Goal: Task Accomplishment & Management: Complete application form

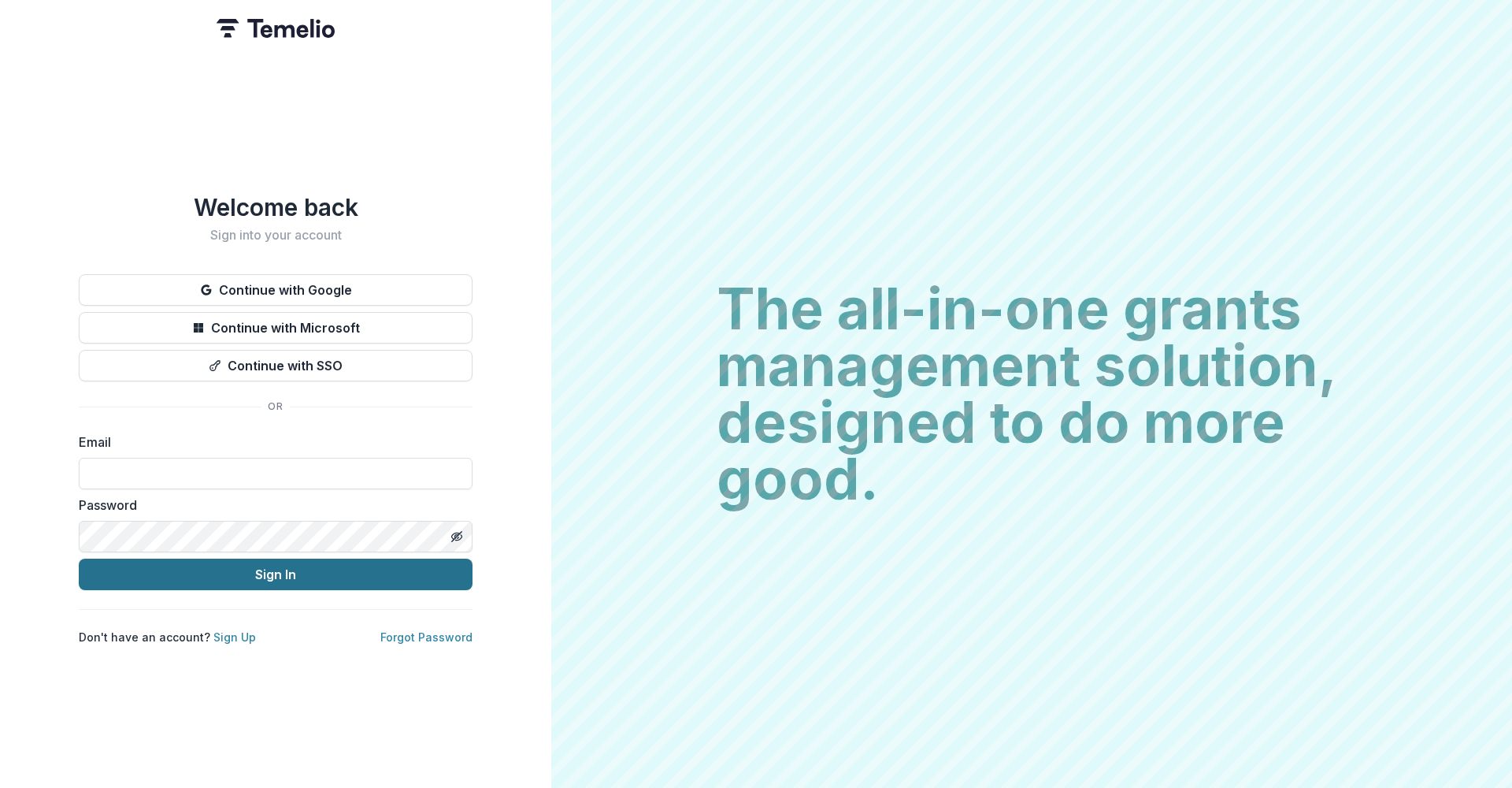
type input "**********"
click at [275, 578] on button "Sign In" at bounding box center [275, 574] width 394 height 31
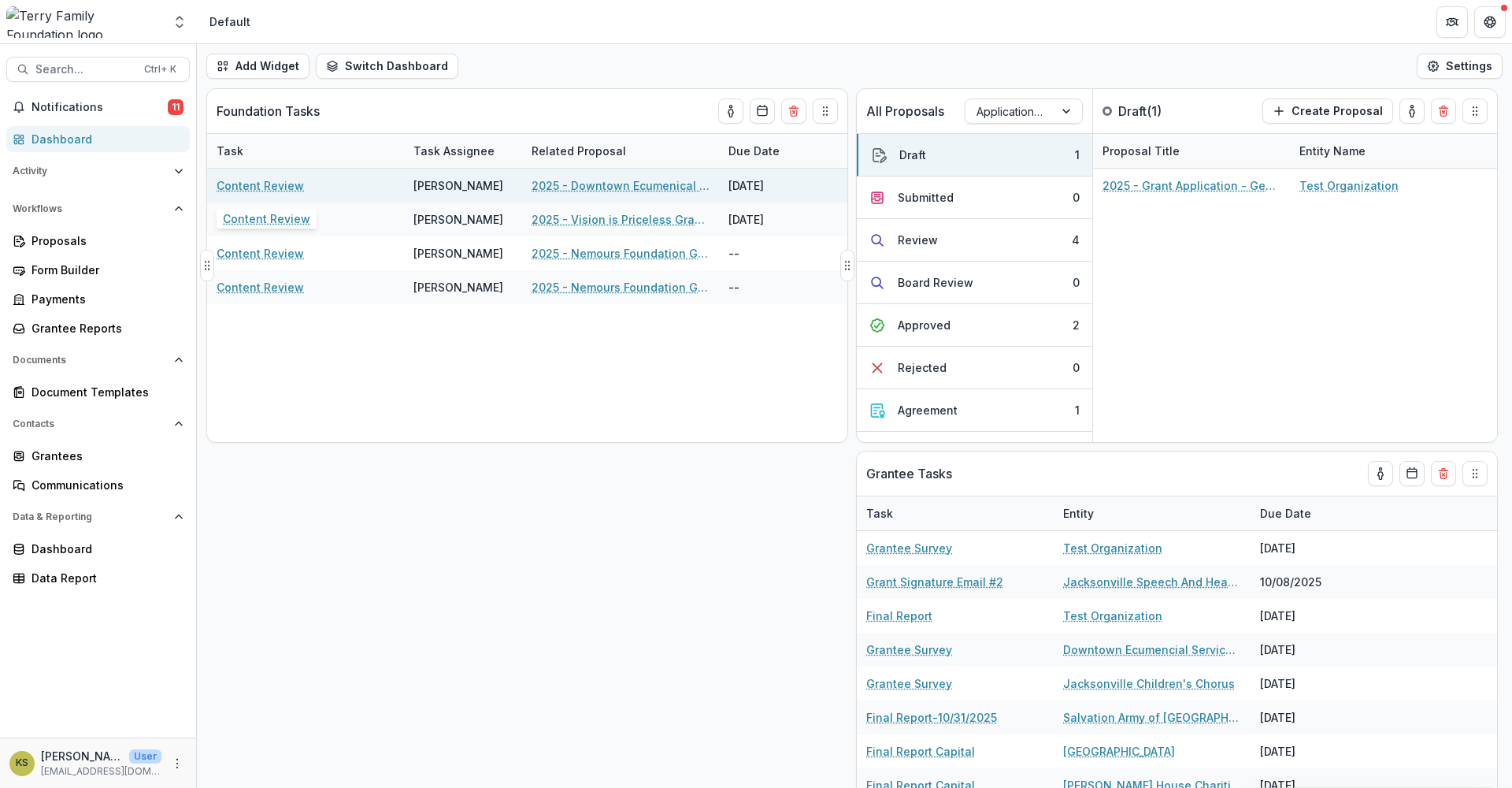
click at [289, 186] on link "Content Review" at bounding box center [260, 185] width 88 height 16
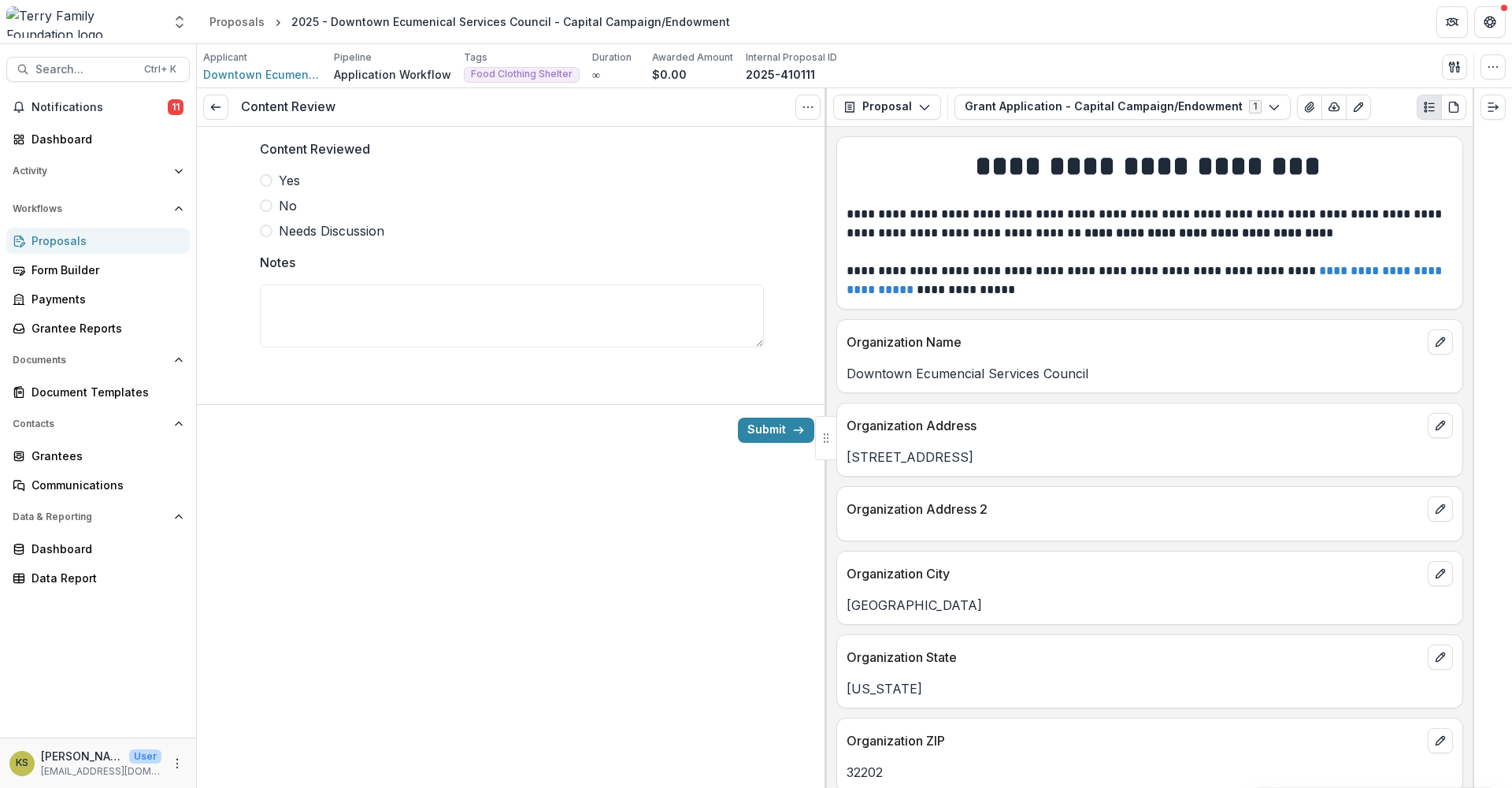
click at [274, 175] on label "Yes" at bounding box center [511, 180] width 504 height 19
click at [759, 435] on button "Submit" at bounding box center [776, 430] width 76 height 25
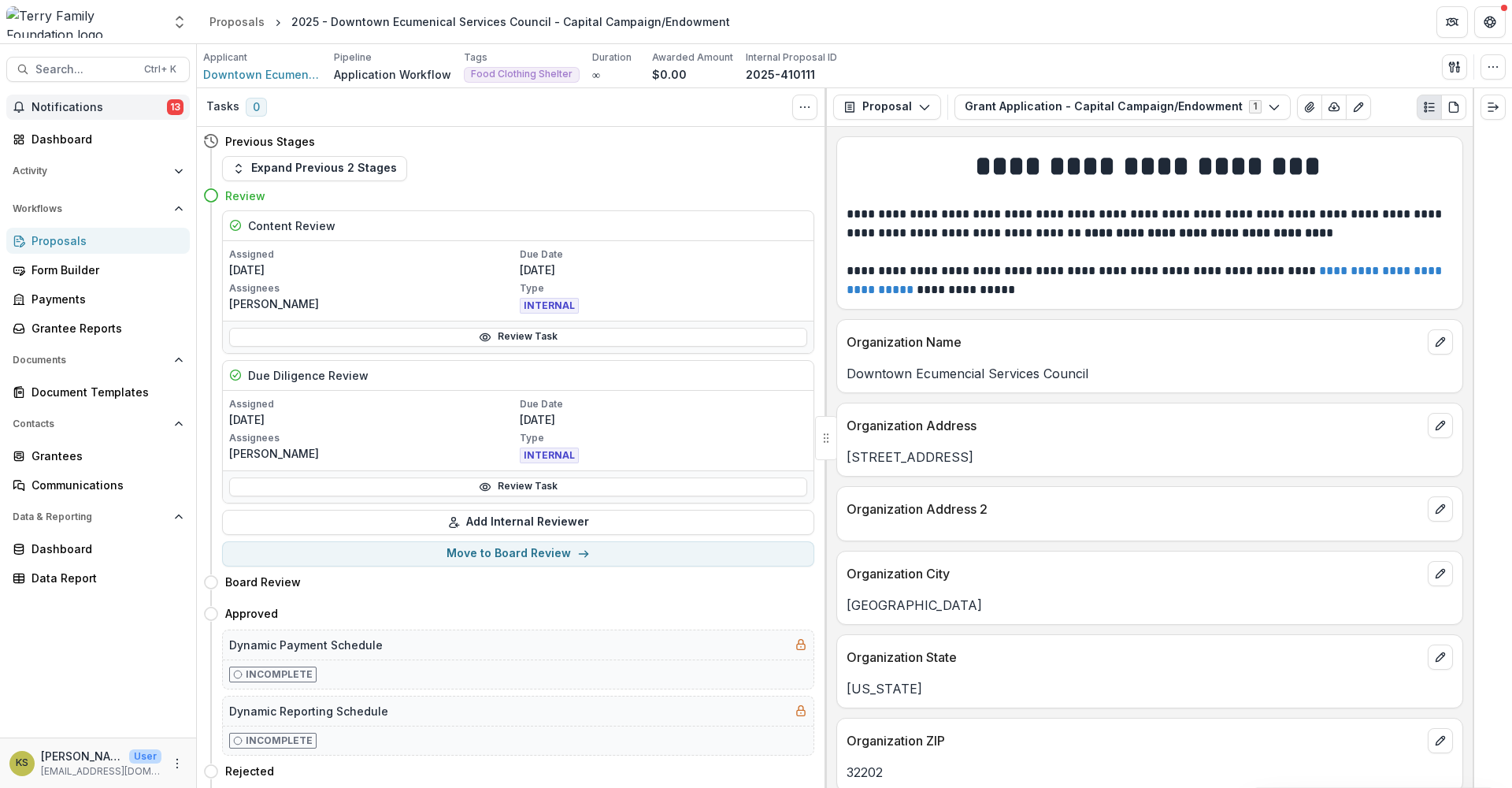
click at [84, 106] on span "Notifications" at bounding box center [98, 107] width 135 height 13
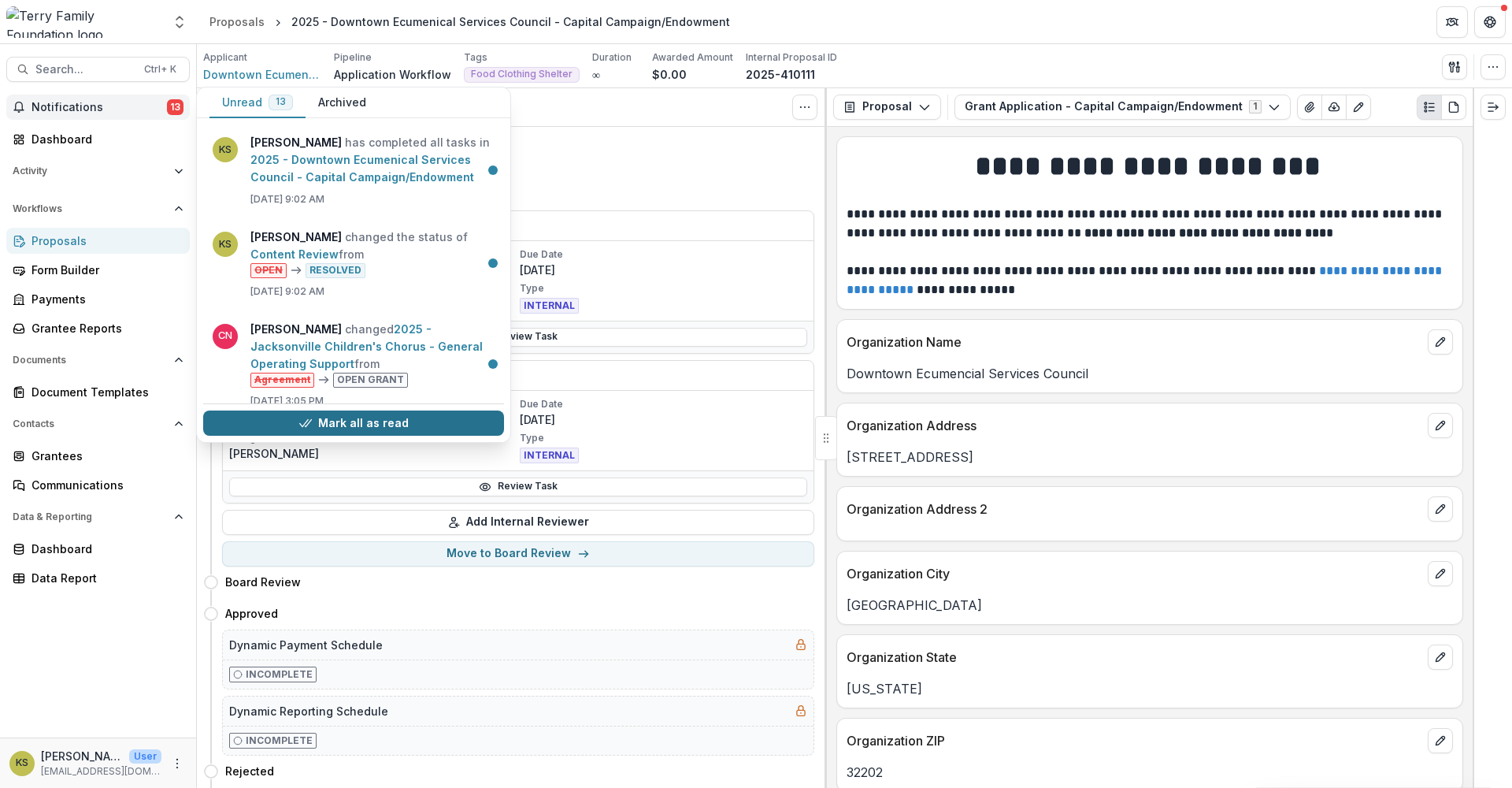
click at [411, 428] on button "Mark all as read" at bounding box center [353, 423] width 301 height 25
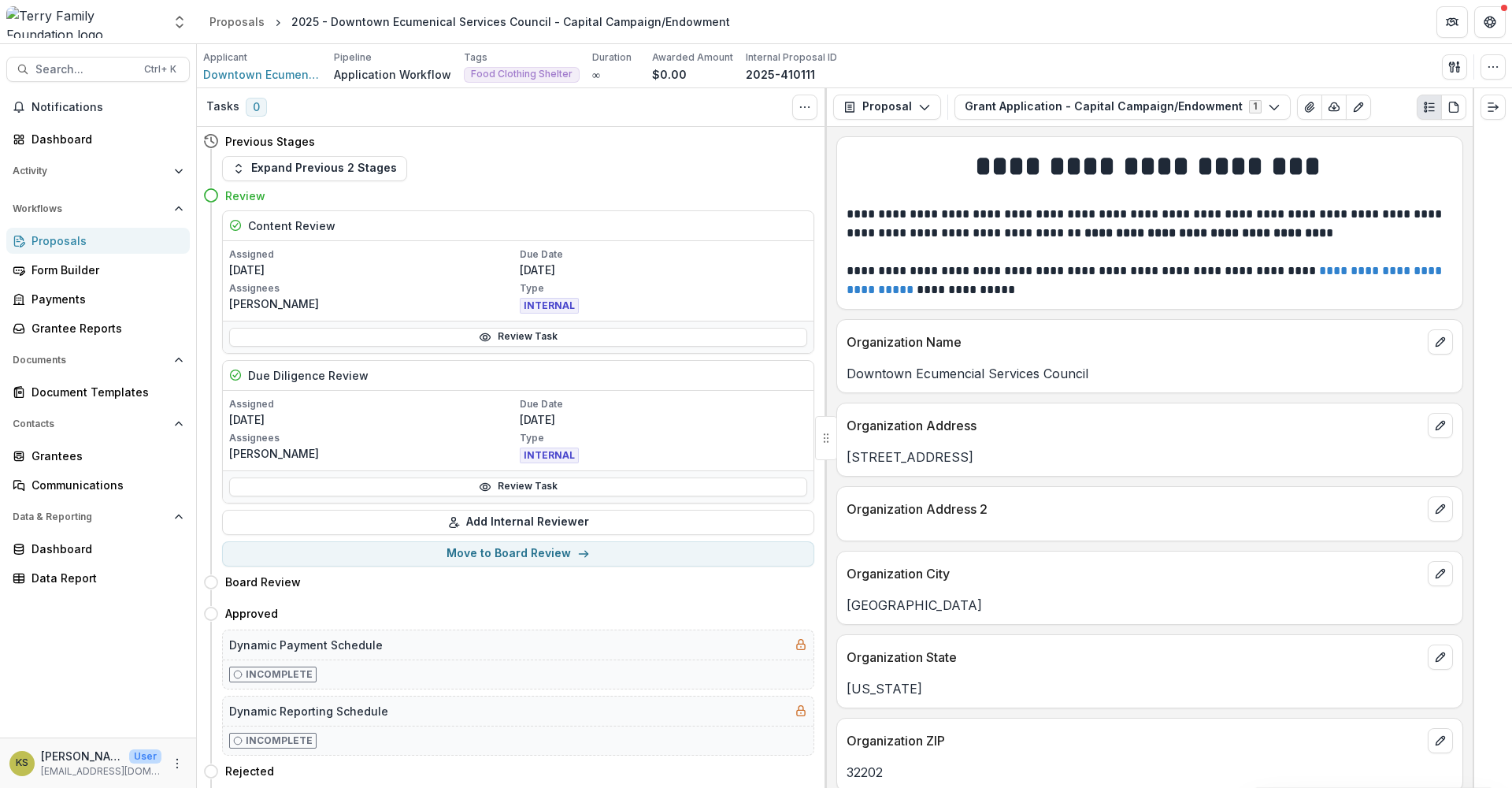
click at [411, 394] on div "Assigned [DATE] Due Date [DATE] Assignees [PERSON_NAME] Type INTERNAL" at bounding box center [518, 430] width 591 height 80
click at [41, 134] on div "Dashboard" at bounding box center [104, 139] width 146 height 16
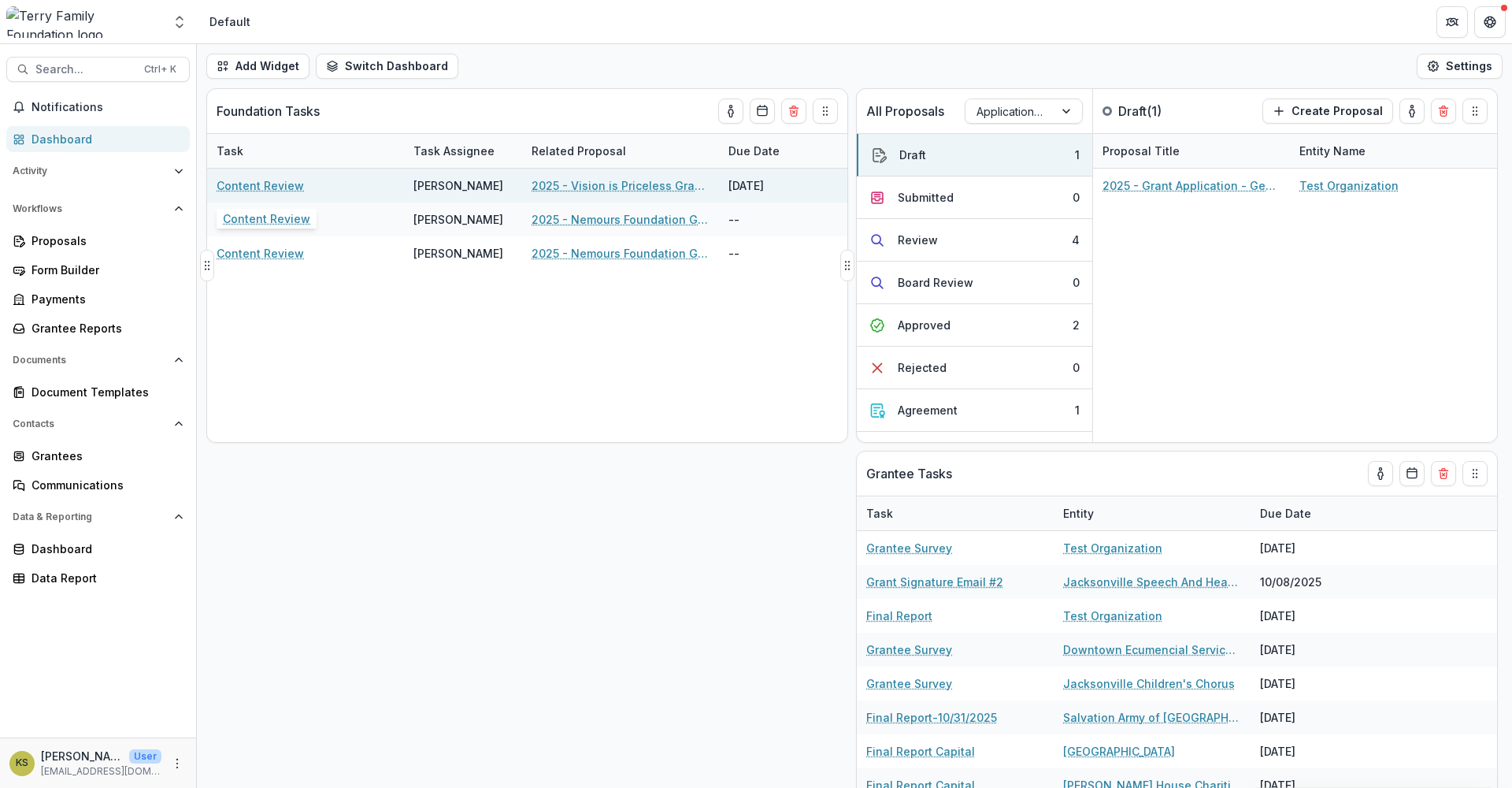
click at [260, 184] on link "Content Review" at bounding box center [260, 185] width 88 height 16
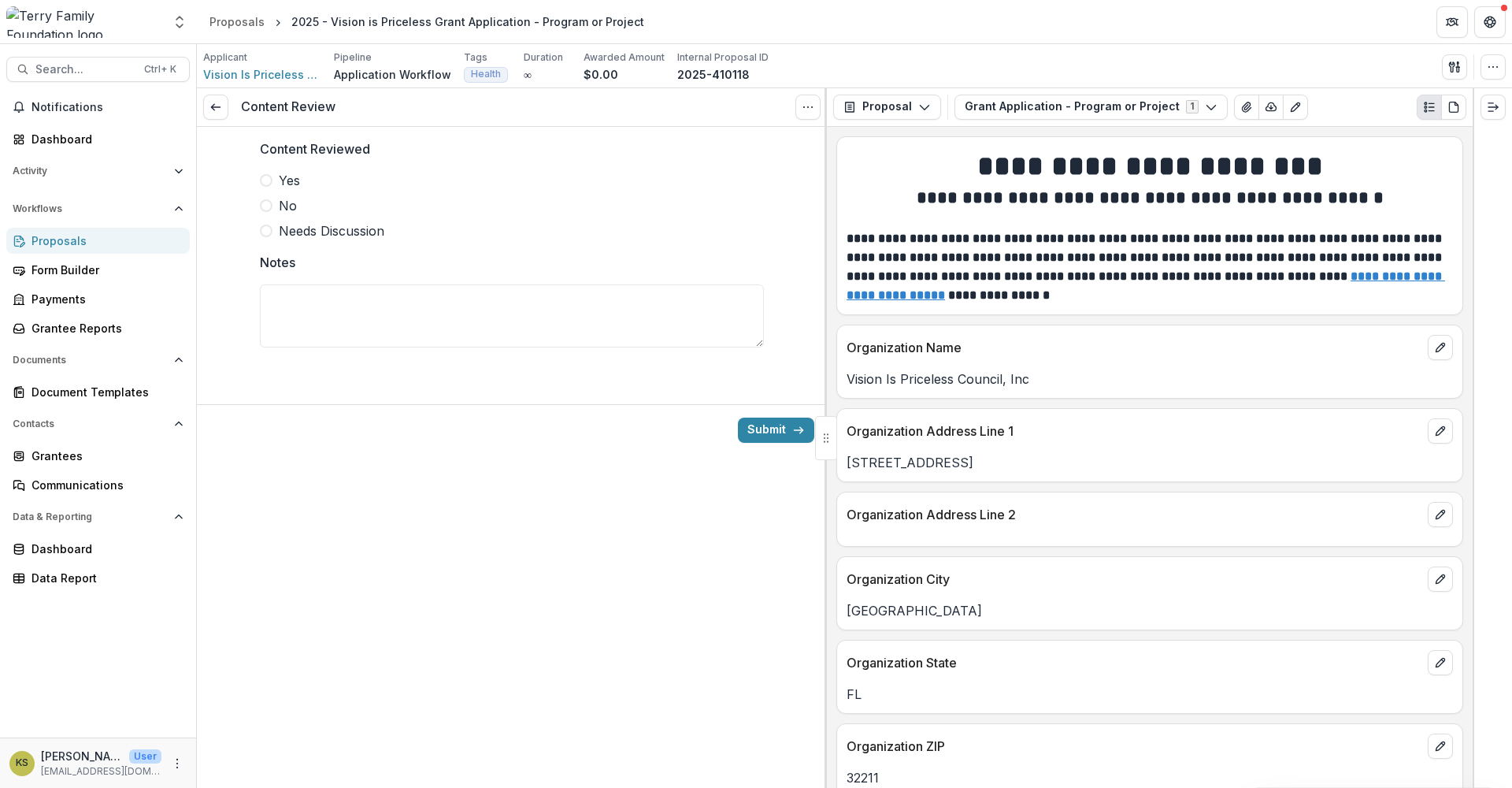
click at [273, 176] on label "Yes" at bounding box center [511, 180] width 504 height 19
click at [765, 423] on button "Submit" at bounding box center [776, 430] width 76 height 25
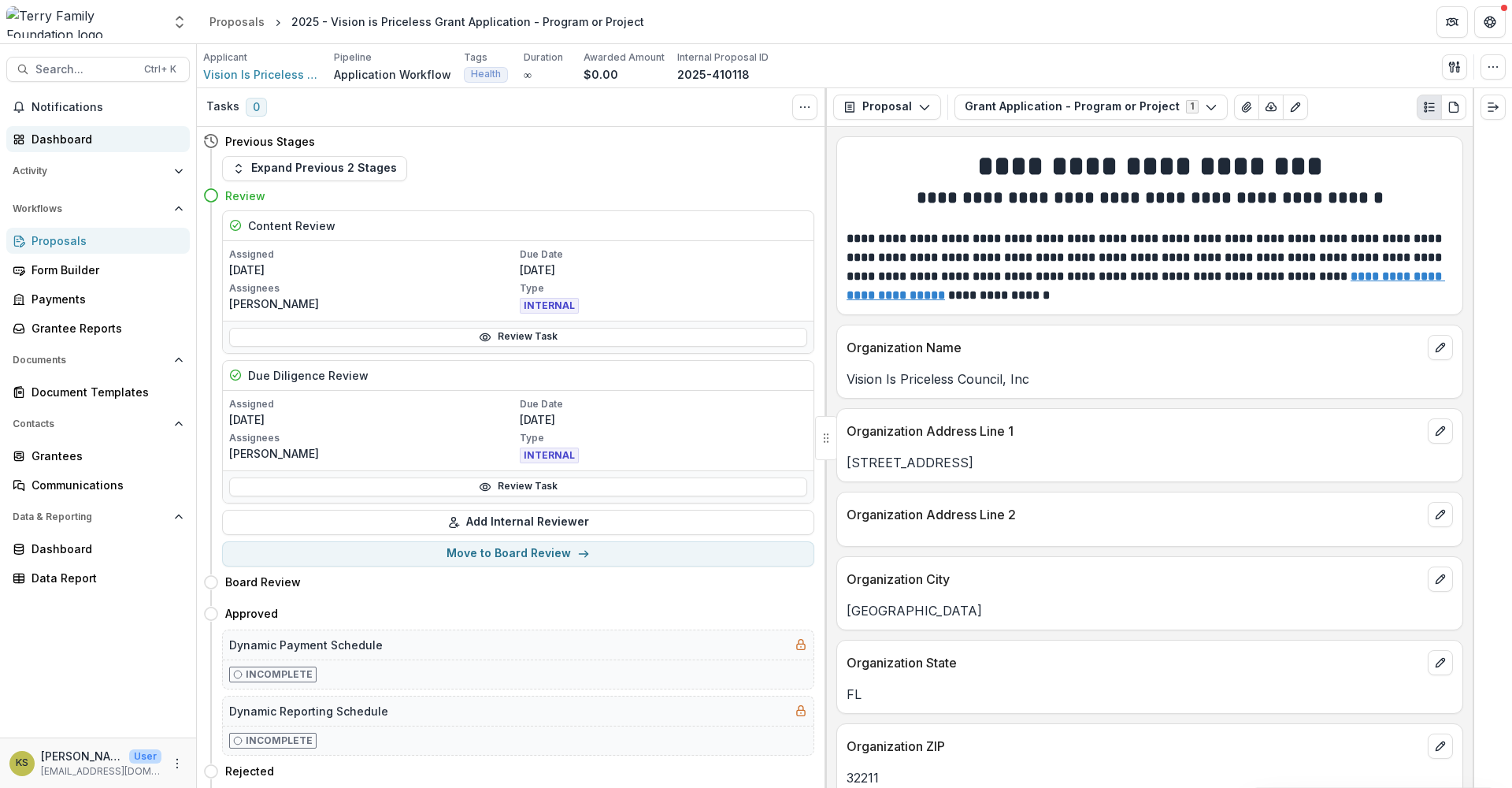
click at [70, 138] on div "Dashboard" at bounding box center [104, 139] width 146 height 16
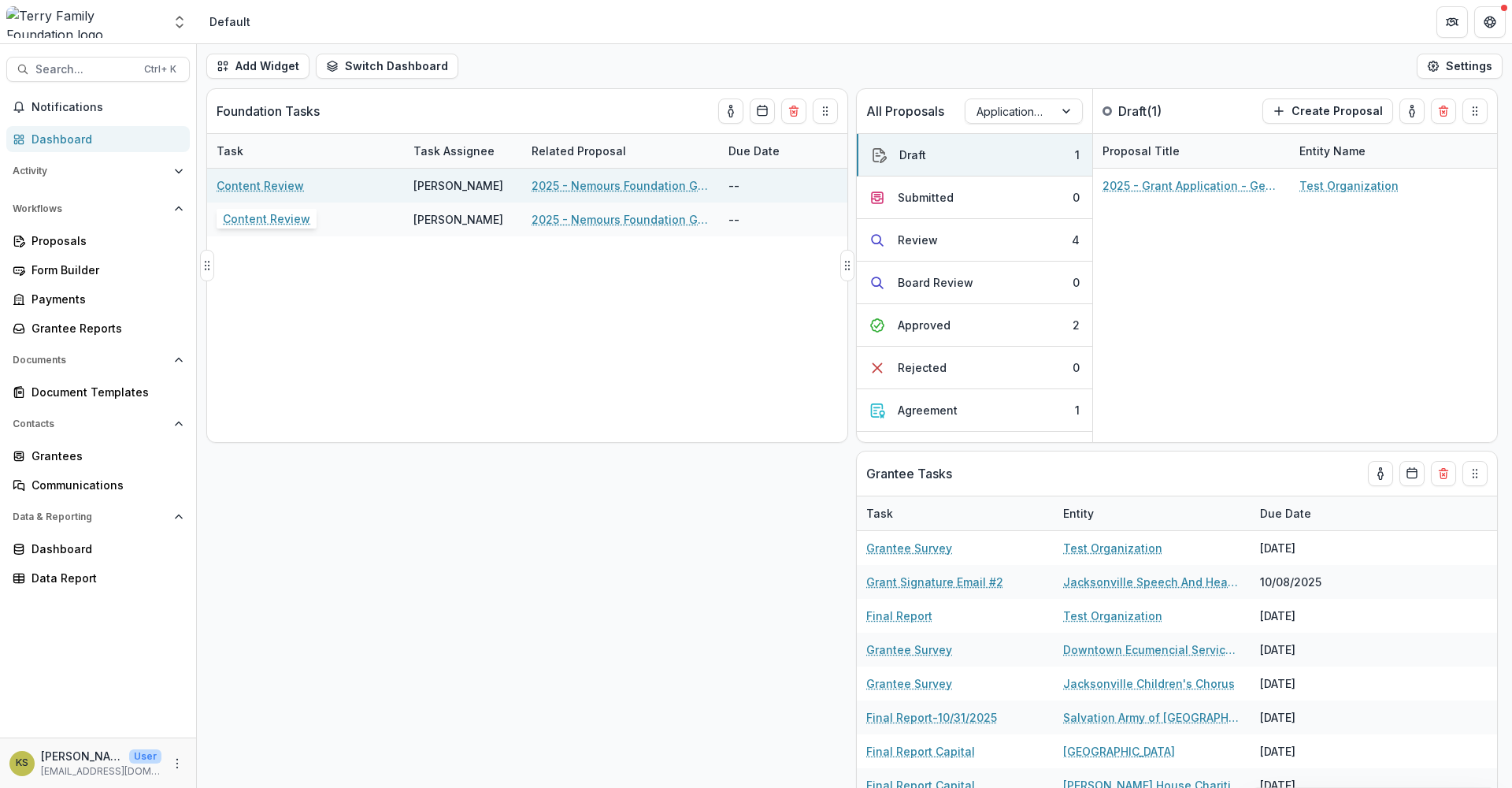
click at [257, 187] on link "Content Review" at bounding box center [260, 185] width 88 height 16
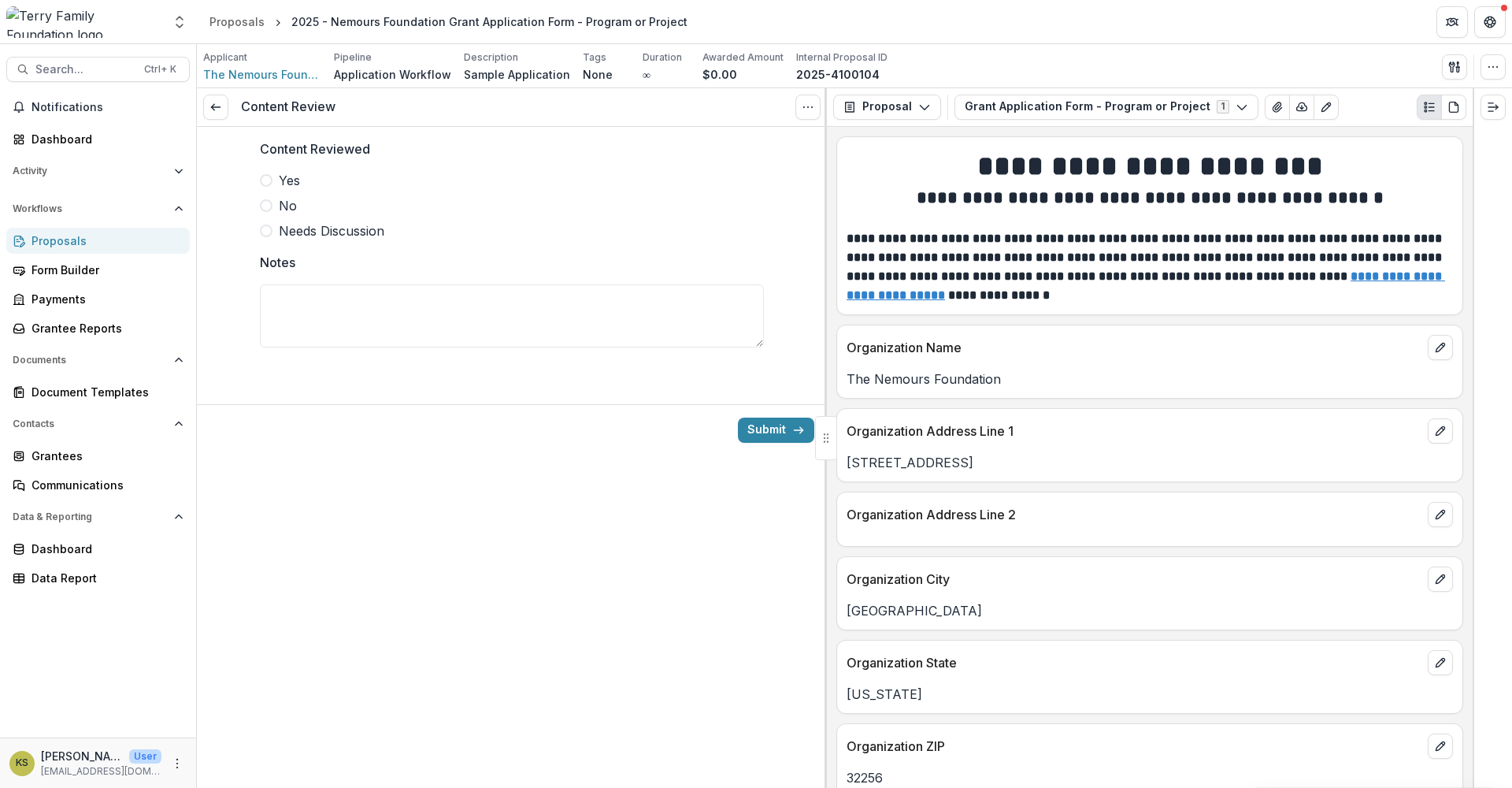
click at [270, 181] on span at bounding box center [266, 180] width 12 height 12
click at [796, 426] on icon "submit" at bounding box center [798, 430] width 12 height 12
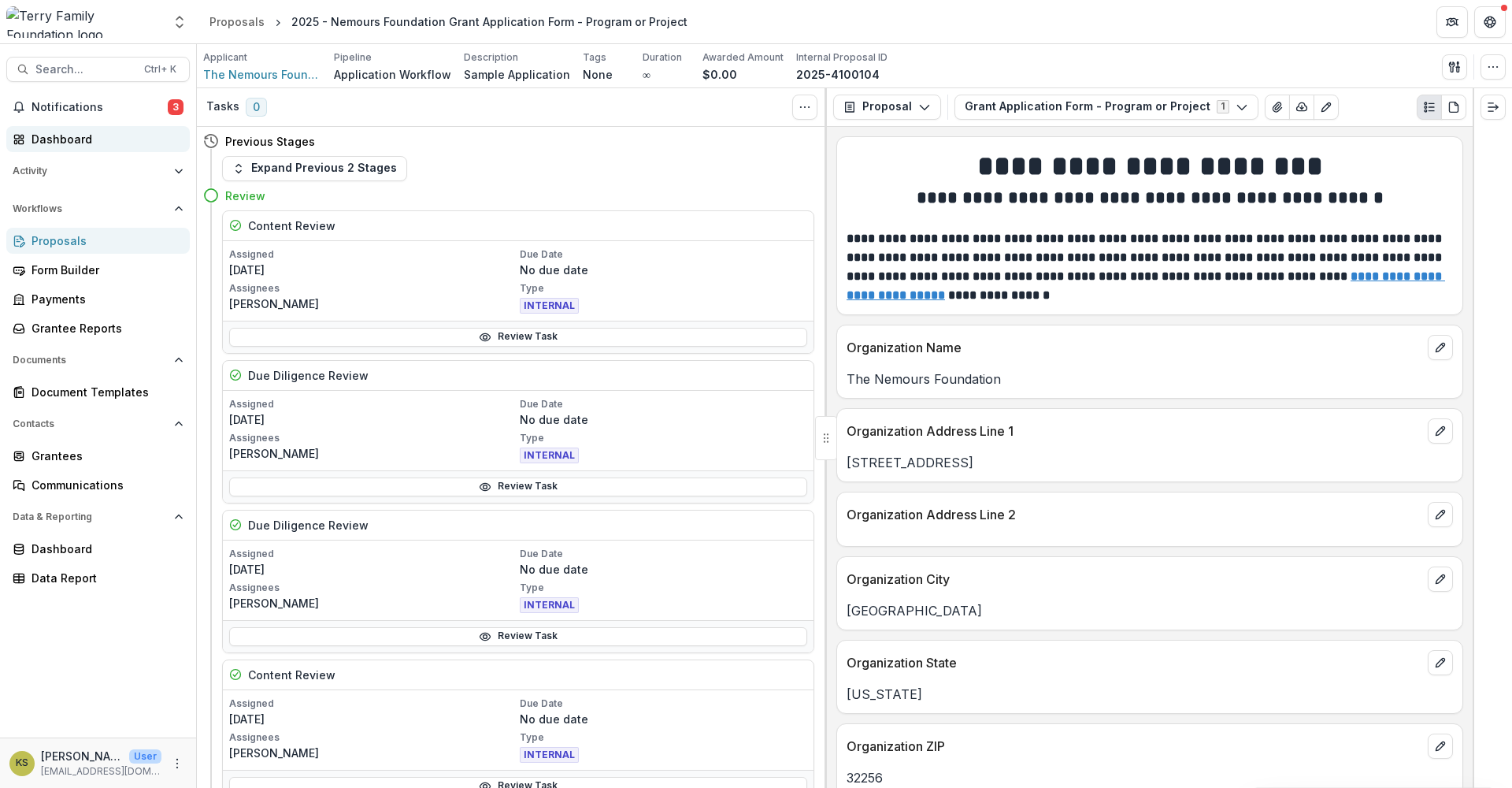
click at [80, 139] on div "Dashboard" at bounding box center [104, 139] width 146 height 16
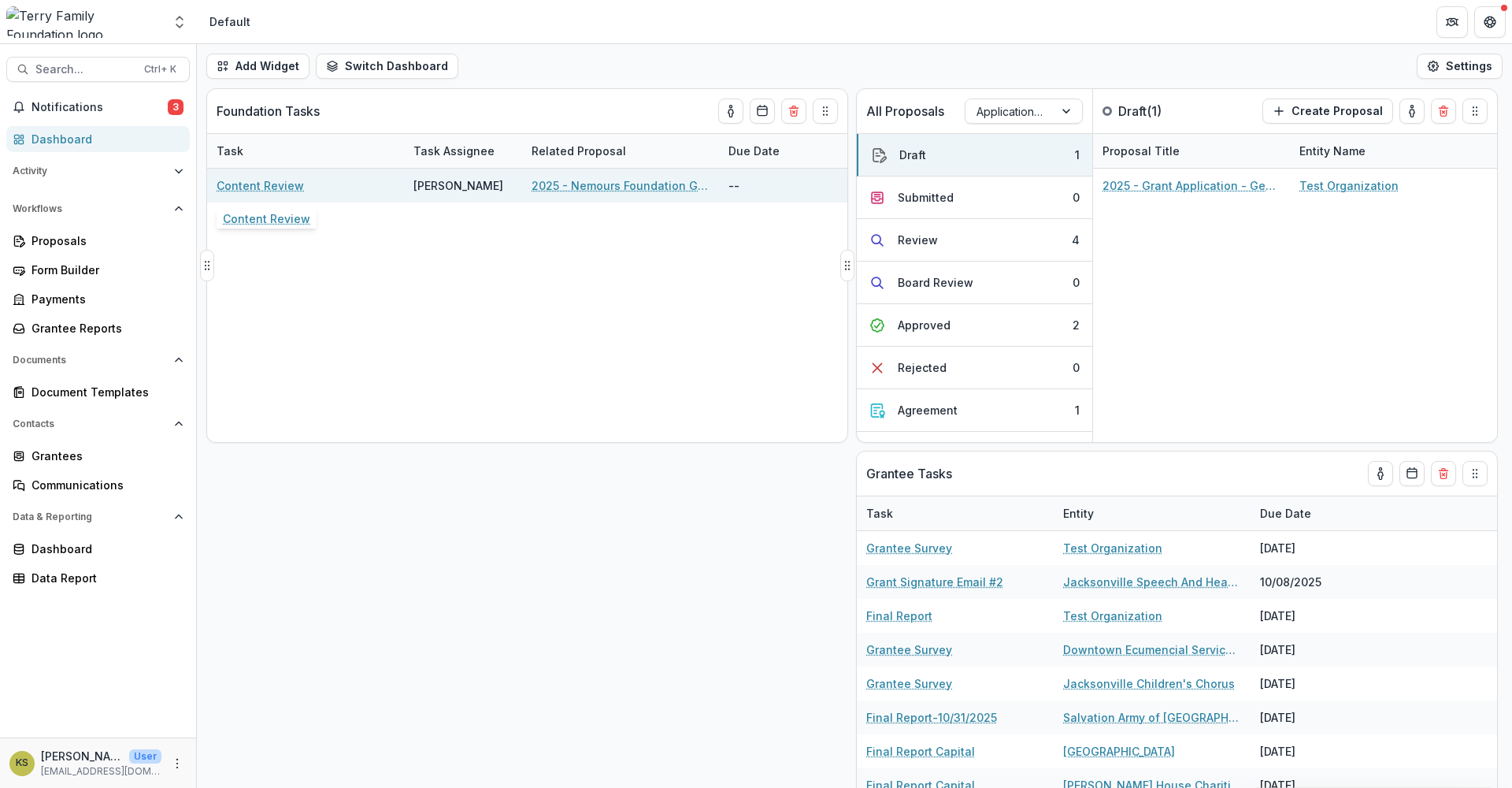
click at [240, 182] on link "Content Review" at bounding box center [260, 185] width 88 height 16
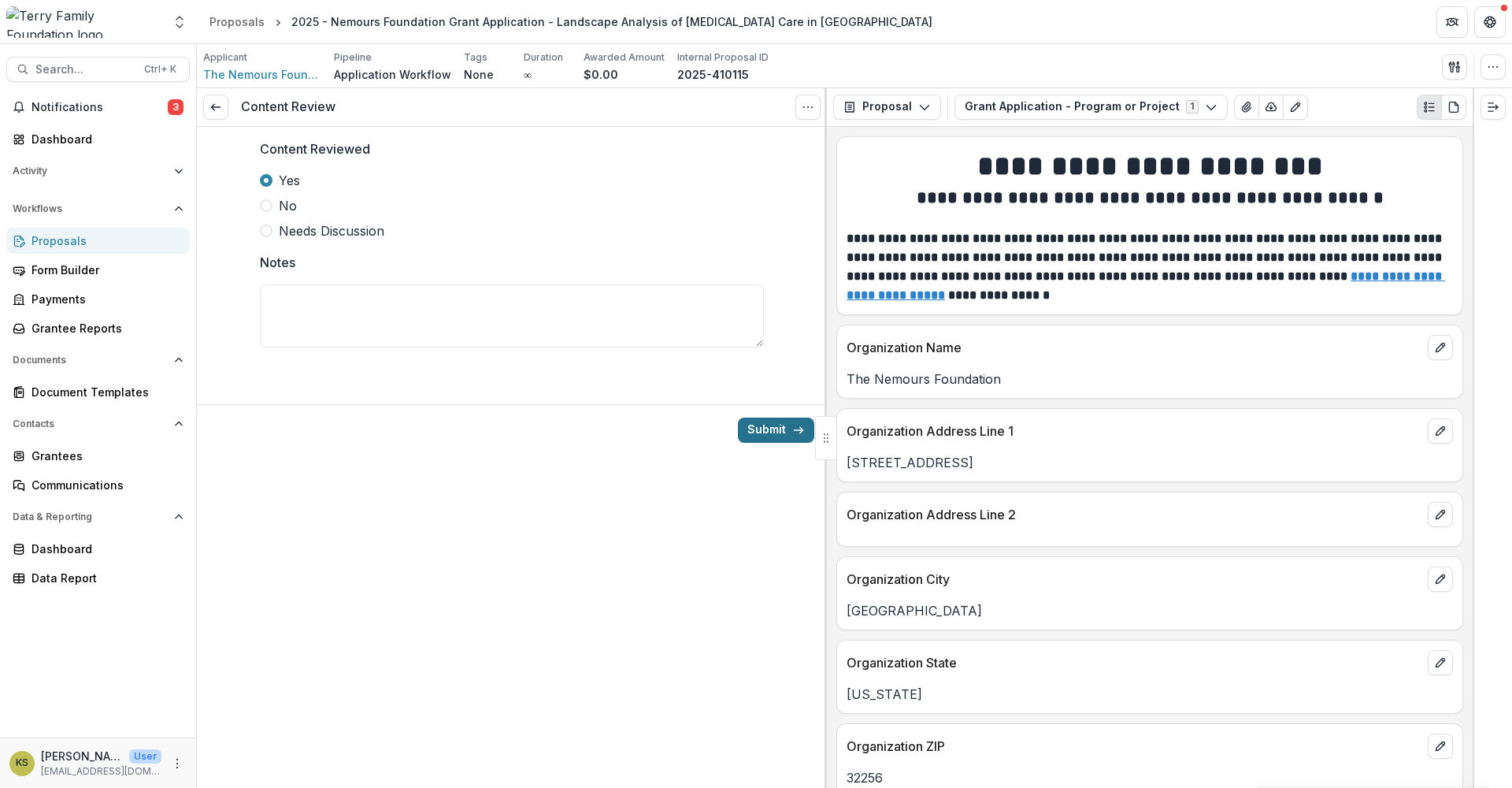
click at [774, 428] on button "Submit" at bounding box center [776, 430] width 76 height 25
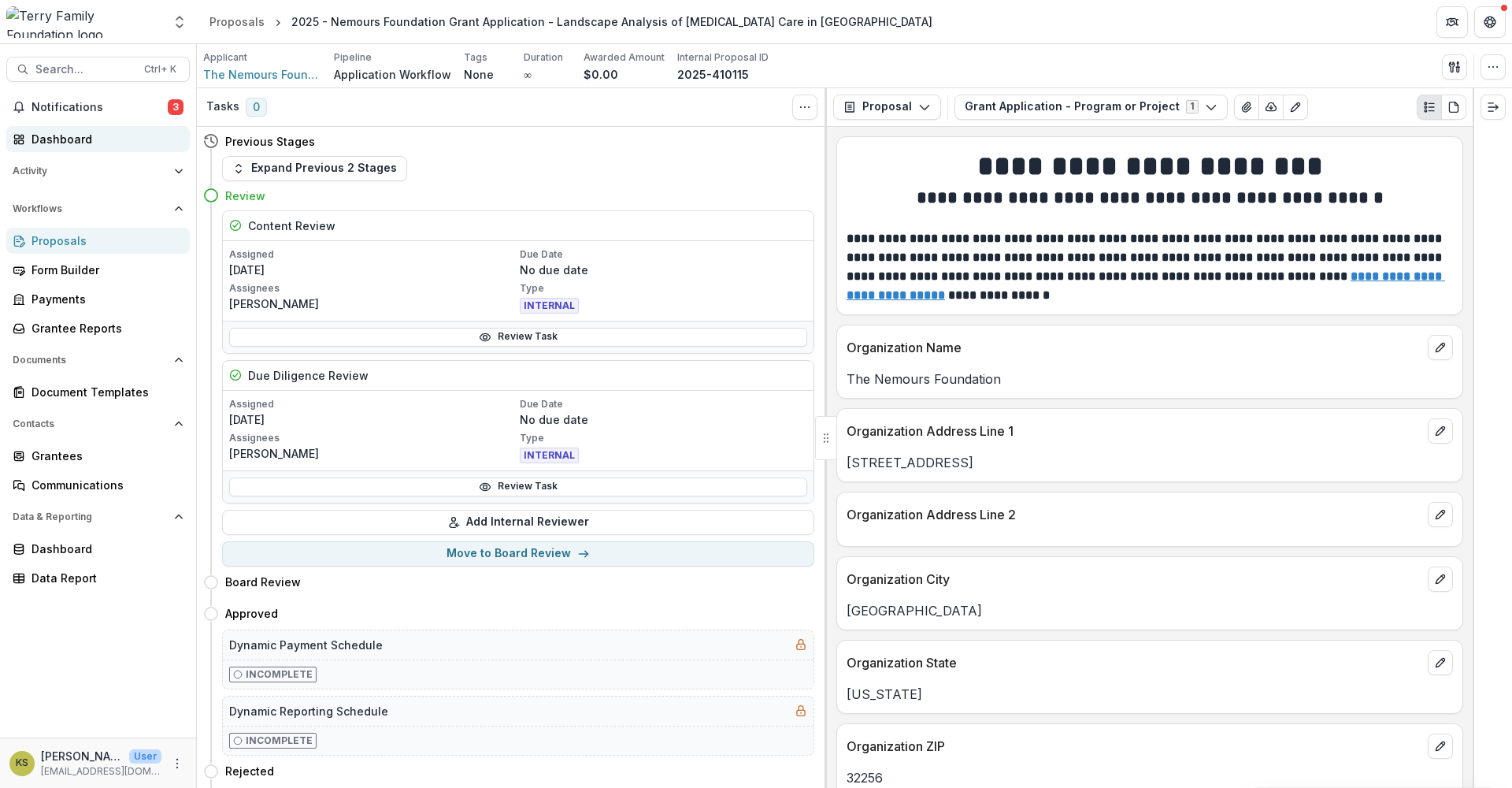
click at [74, 143] on div "Dashboard" at bounding box center [104, 139] width 146 height 16
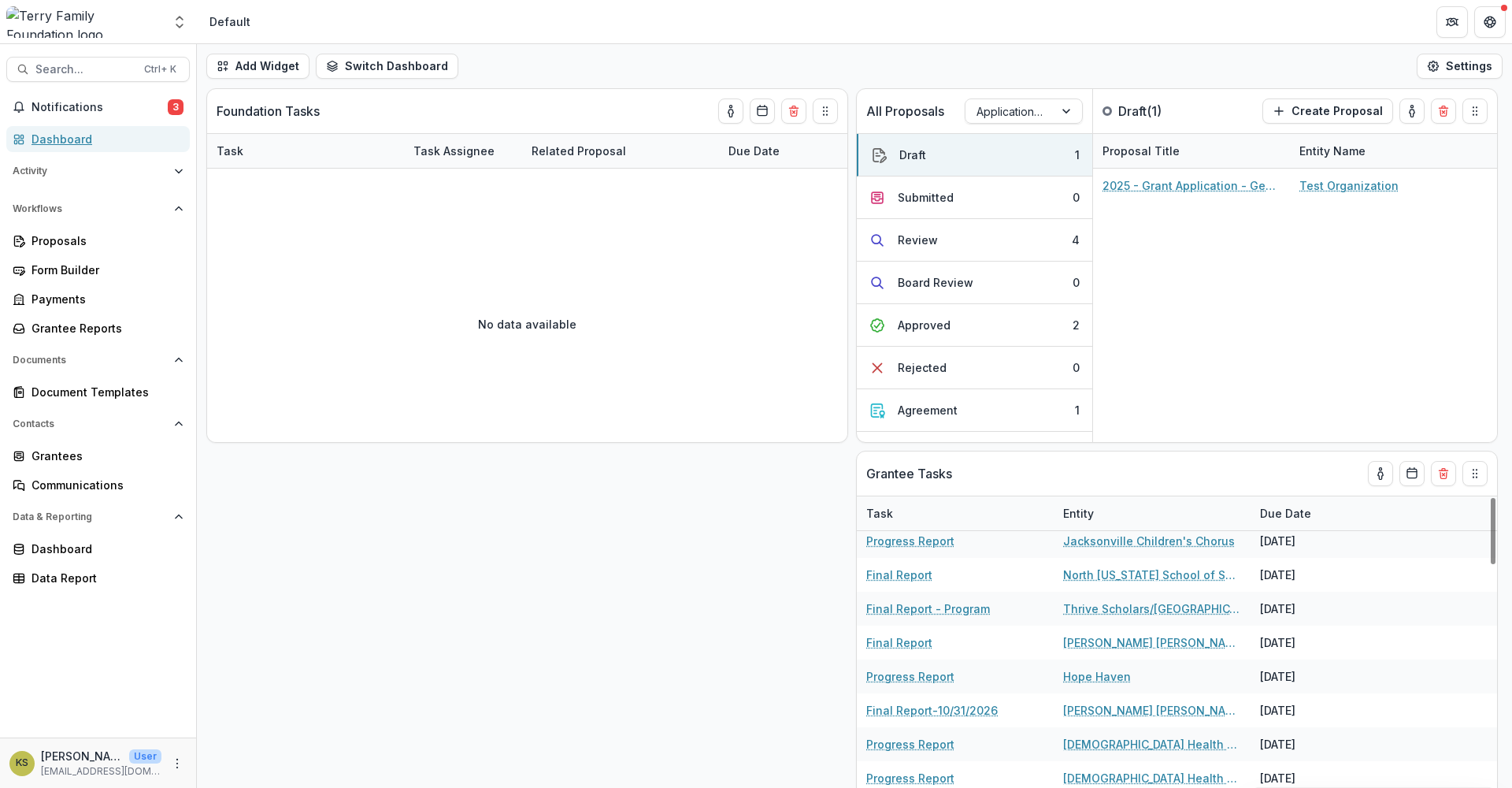
scroll to position [526, 0]
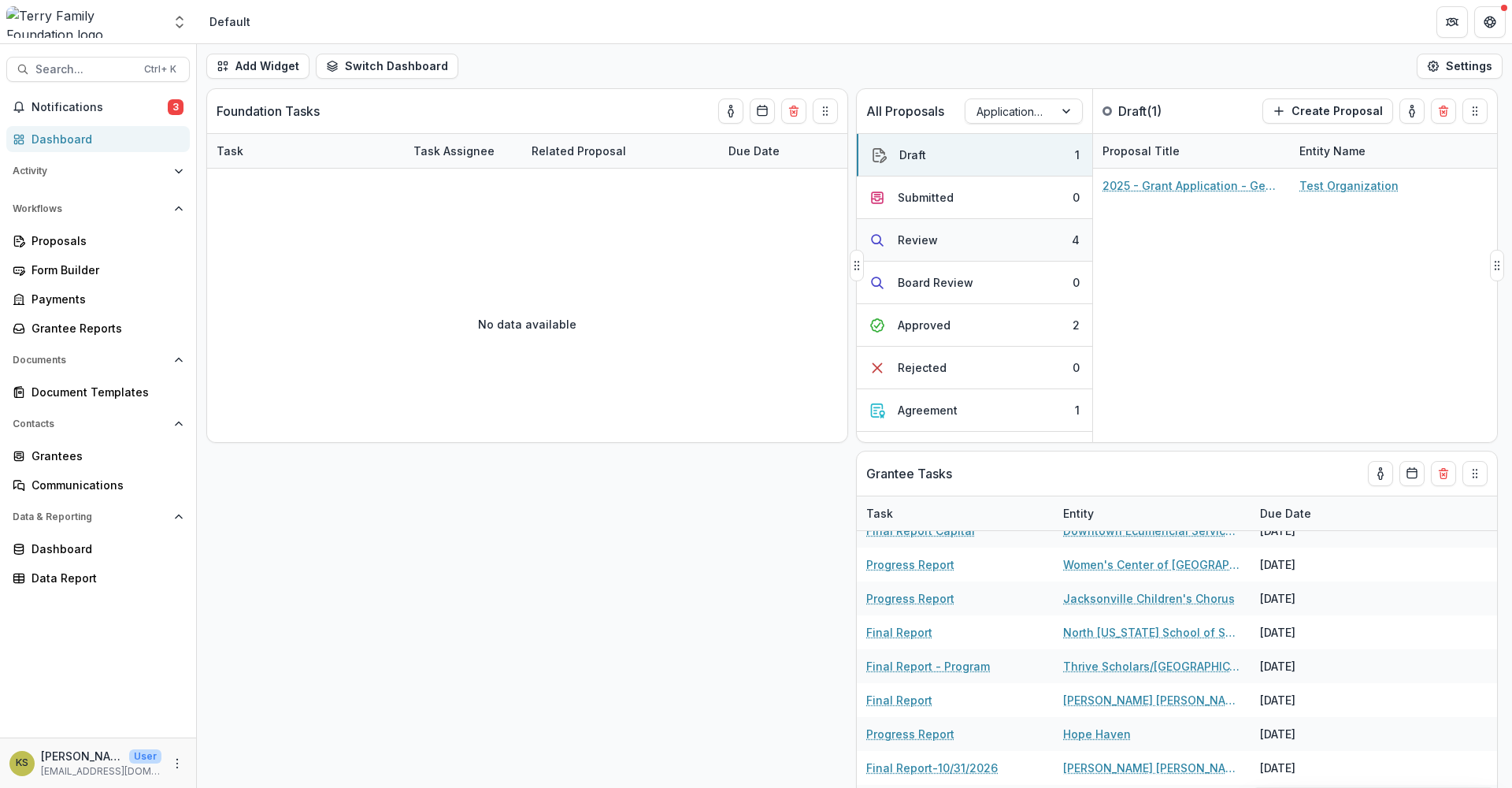
click at [978, 233] on button "Review 4" at bounding box center [974, 240] width 235 height 43
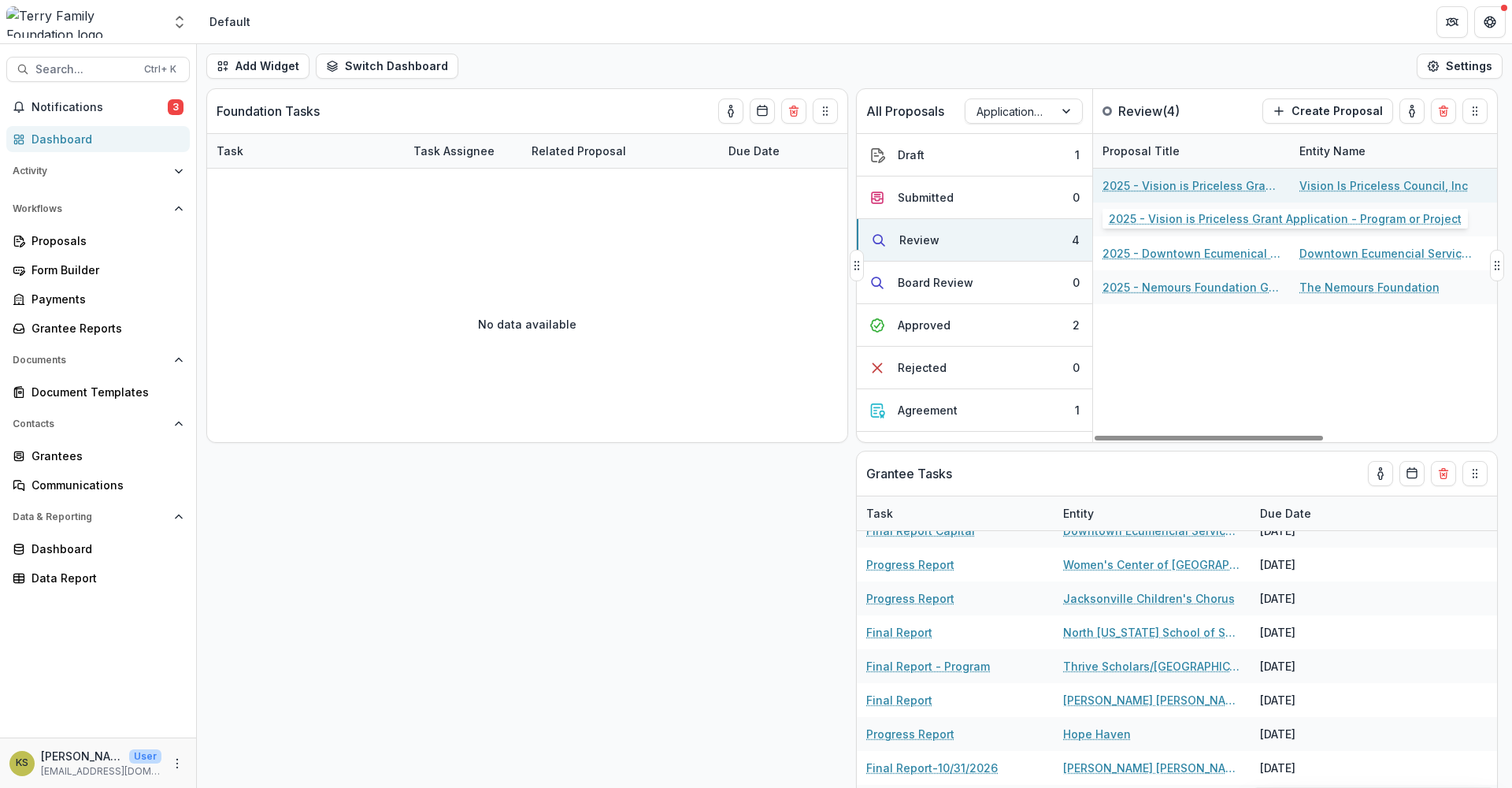
click at [1195, 186] on link "2025 - Vision is Priceless Grant Application - Program or Project" at bounding box center [1191, 185] width 178 height 16
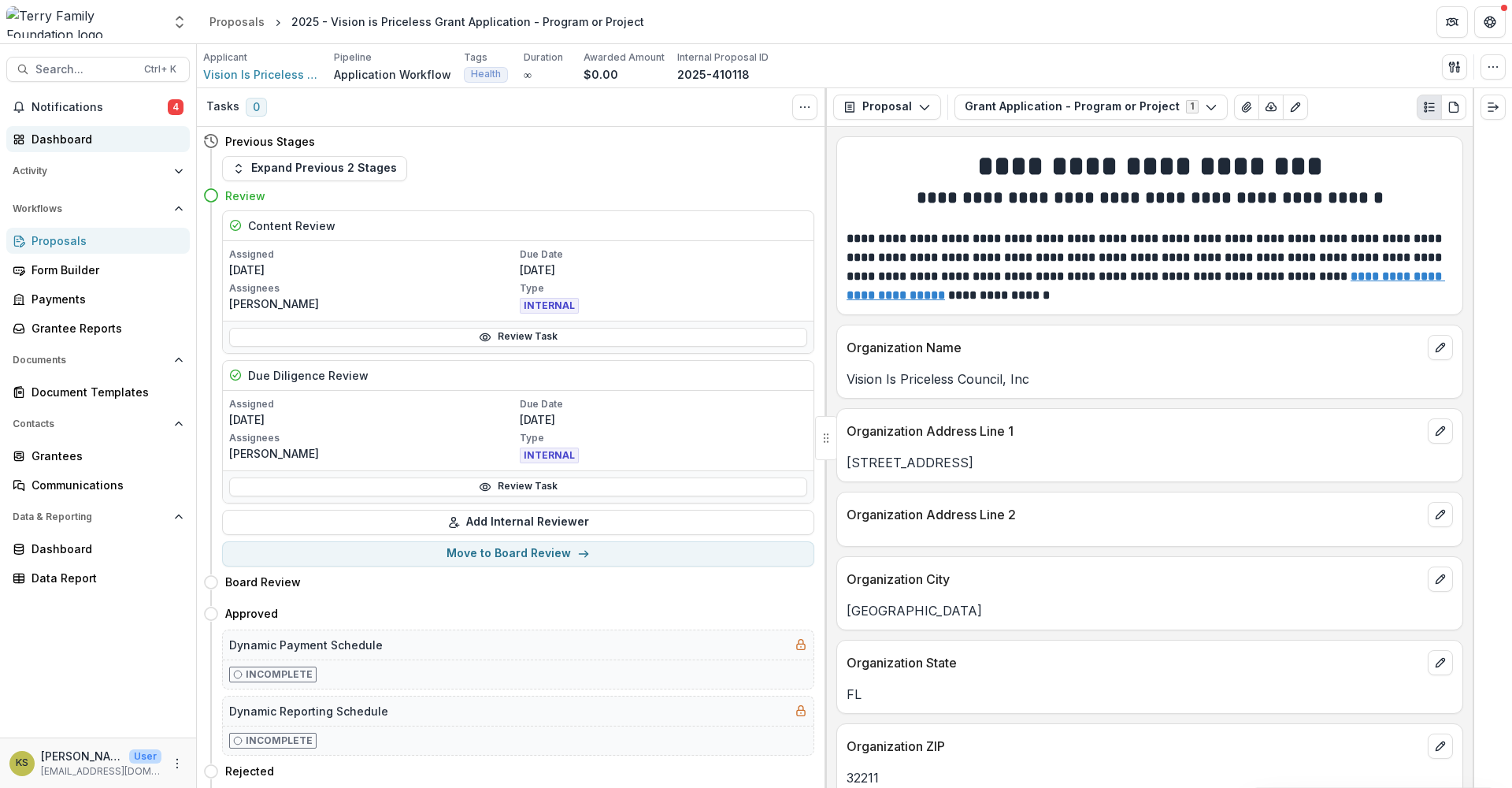
click at [91, 145] on div "Dashboard" at bounding box center [104, 139] width 146 height 16
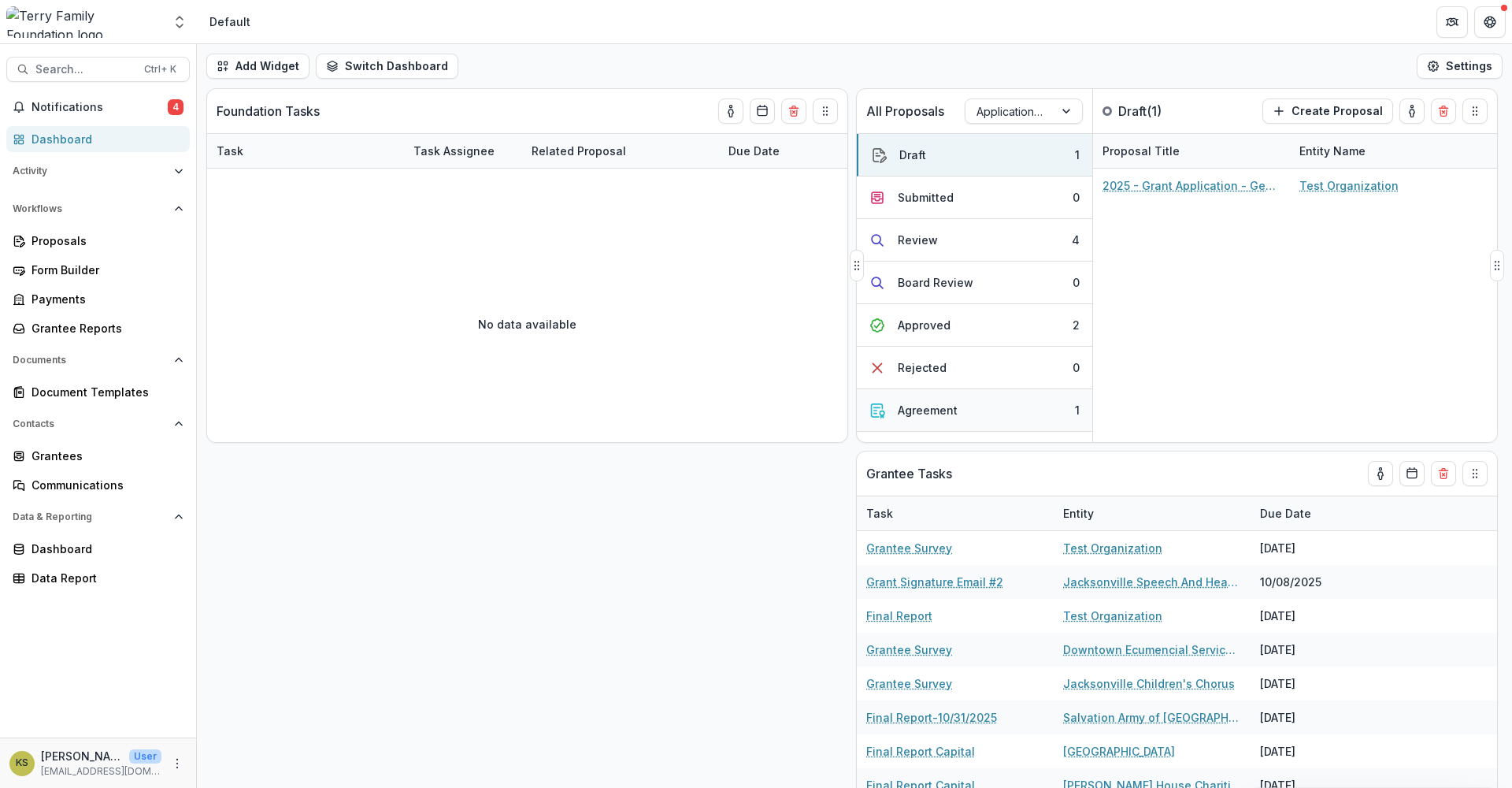
click at [936, 406] on div "Agreement" at bounding box center [928, 410] width 60 height 16
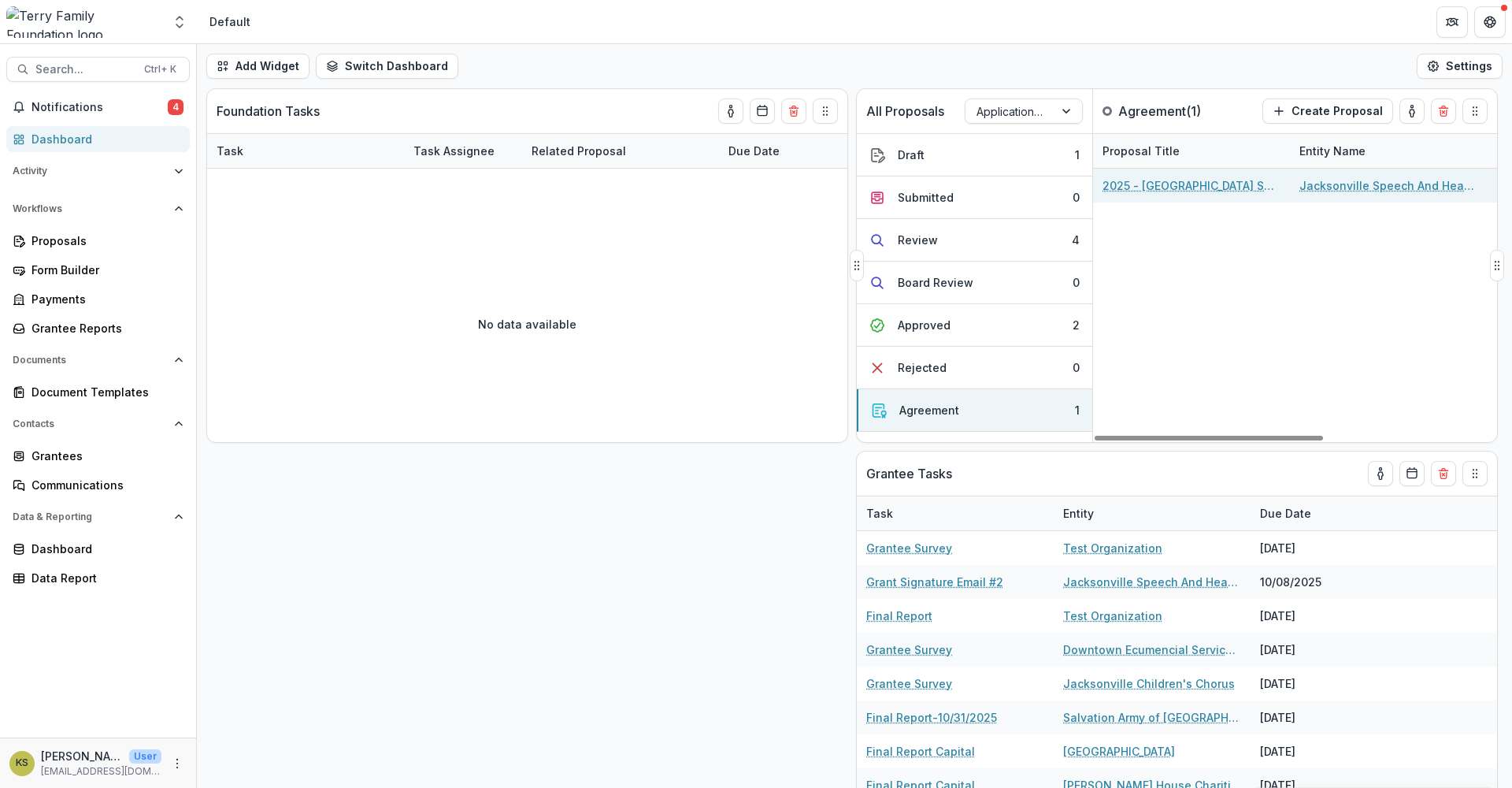
click at [1226, 189] on link "2025 - [GEOGRAPHIC_DATA] Speech and Hearing Grant Application" at bounding box center [1191, 185] width 178 height 16
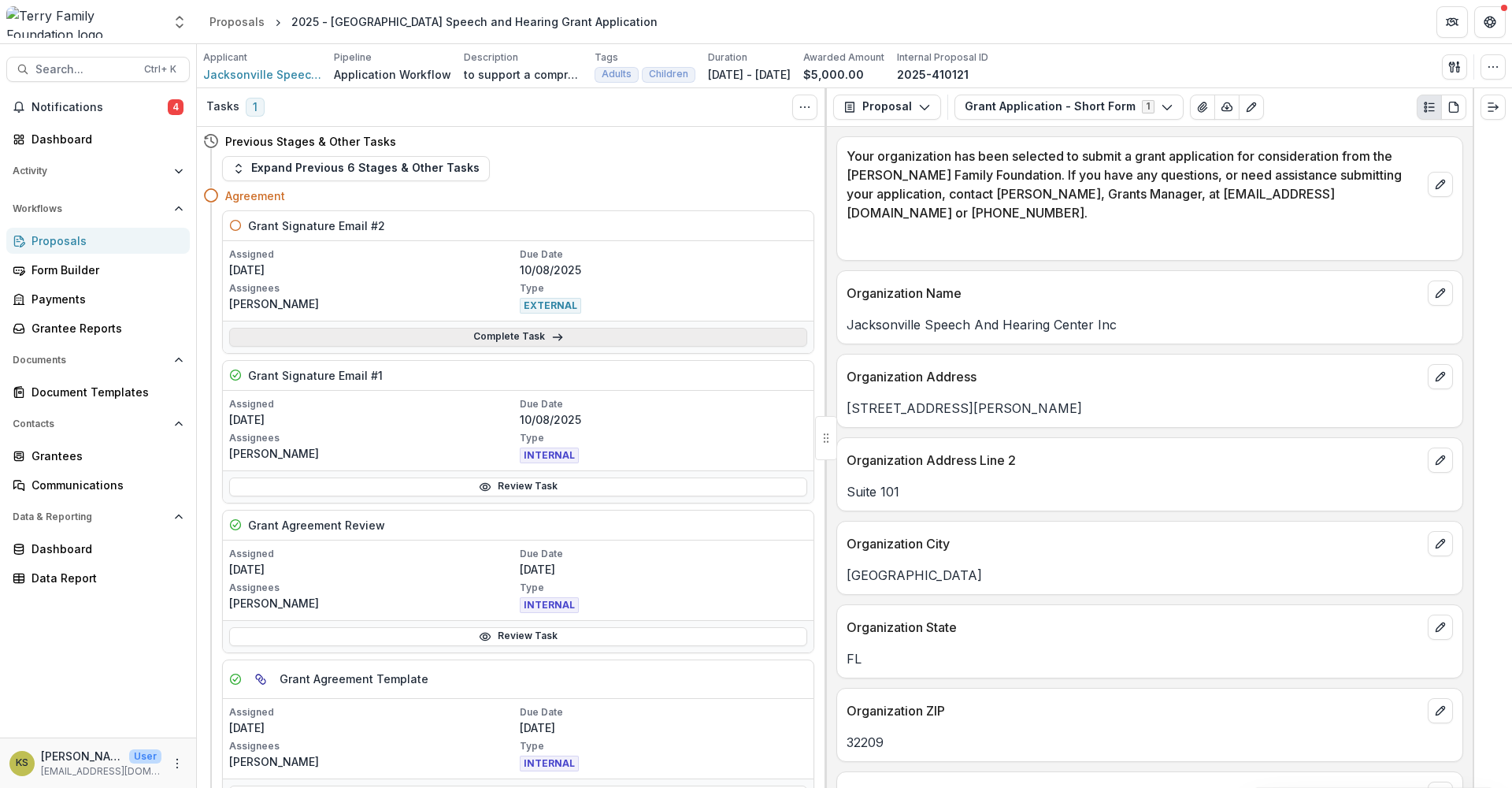
click at [501, 334] on link "Complete Task" at bounding box center [518, 337] width 578 height 19
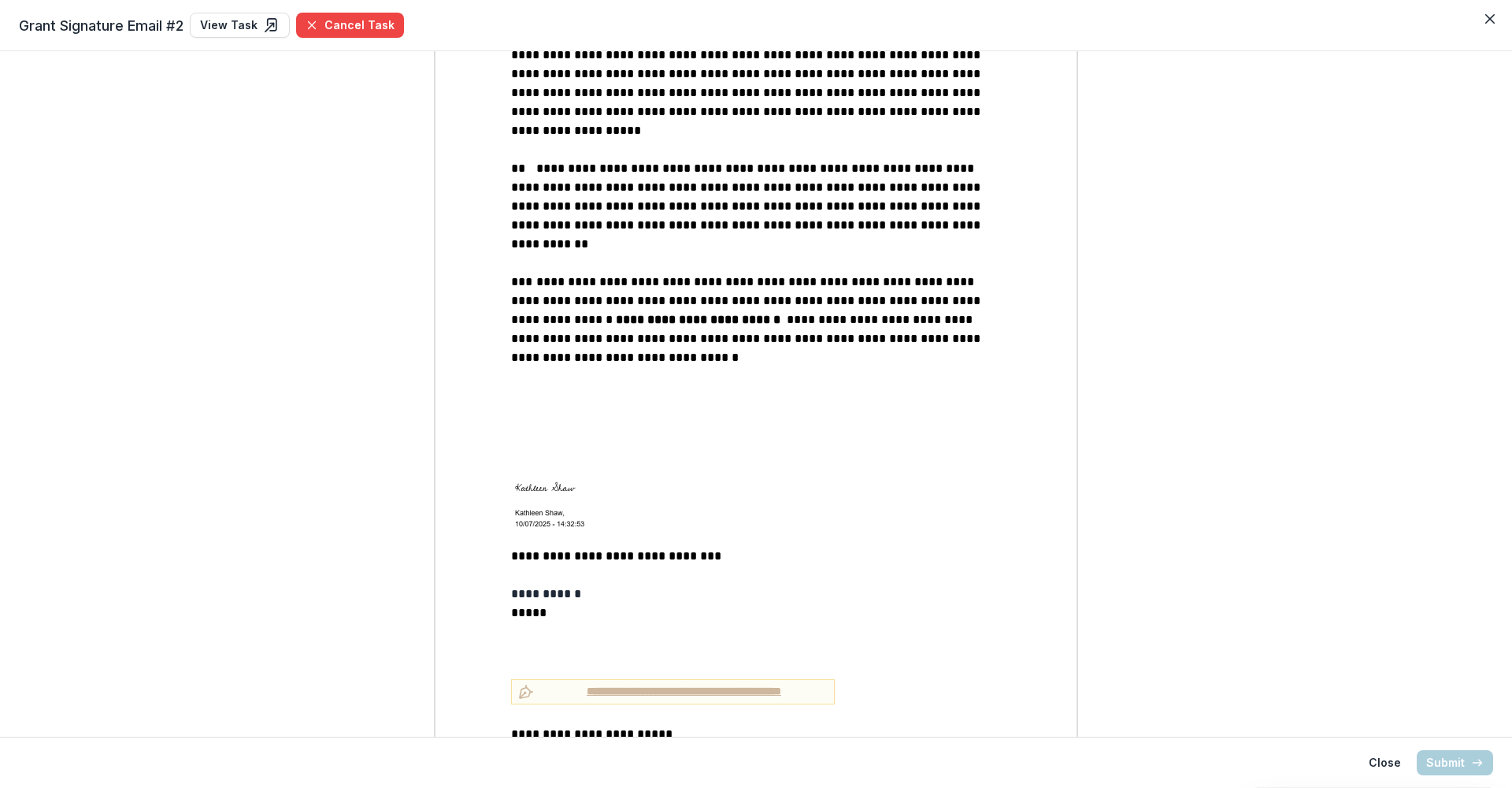
scroll to position [2071, 0]
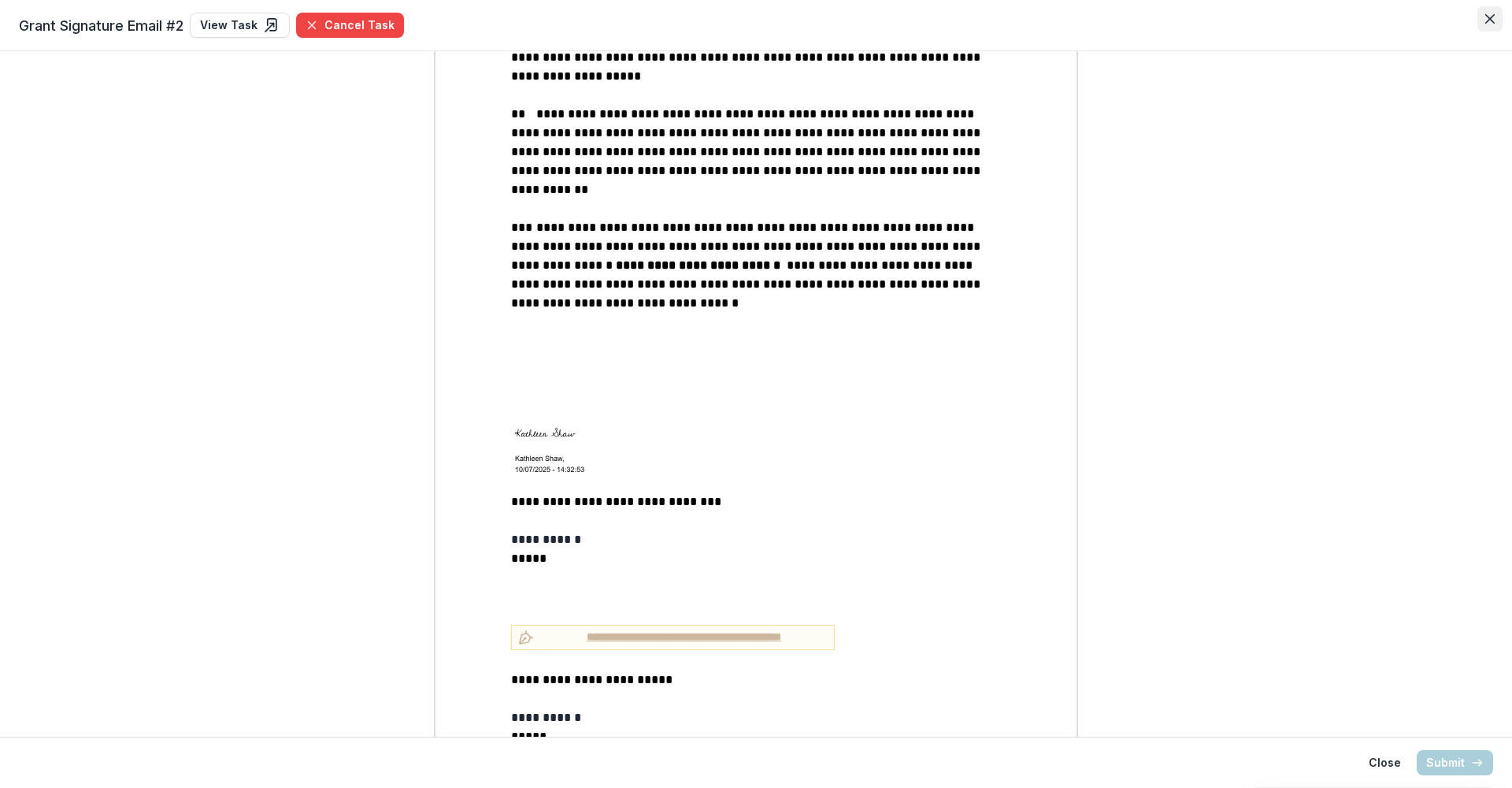
click at [1488, 20] on icon "Close" at bounding box center [1491, 19] width 10 height 10
